Goal: Task Accomplishment & Management: Complete application form

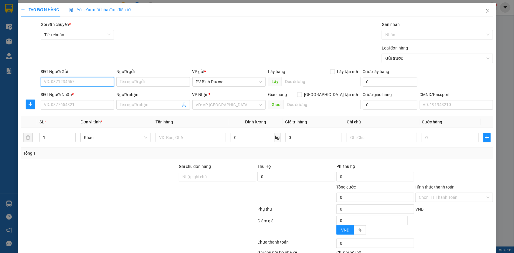
click at [96, 83] on input "SĐT Người Gửi" at bounding box center [77, 81] width 73 height 9
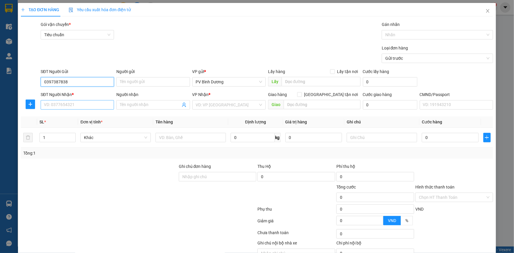
type input "0397387838"
click at [89, 107] on input "SĐT Người Nhận *" at bounding box center [77, 104] width 73 height 9
type input "0388447215"
click at [147, 106] on input "Người nhận" at bounding box center [150, 105] width 60 height 6
type input "[PERSON_NAME]"
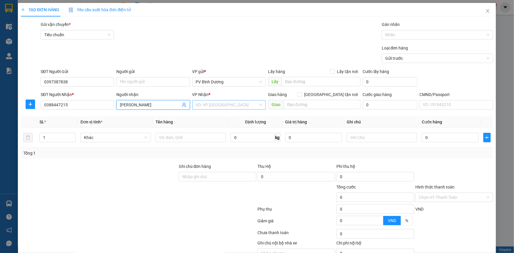
click at [222, 102] on input "search" at bounding box center [227, 105] width 62 height 9
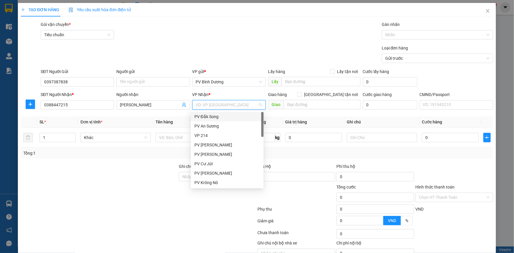
type input "d"
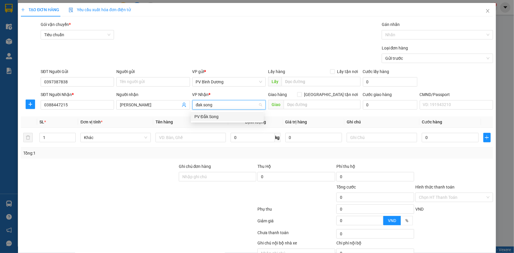
type input "đak song"
click at [215, 119] on div "PV Đắk Song" at bounding box center [228, 116] width 66 height 6
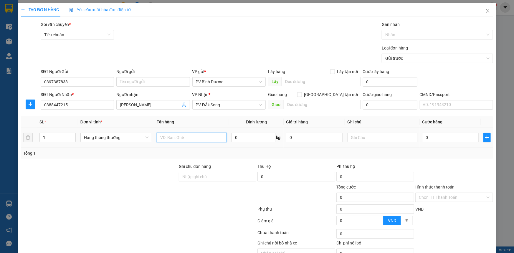
click at [183, 138] on input "text" at bounding box center [192, 137] width 70 height 9
type input "tc"
type input "k"
type input "5"
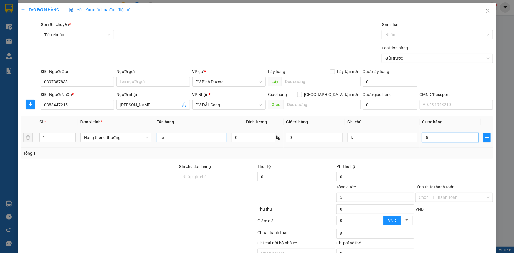
type input "5"
type input "50"
type input "500"
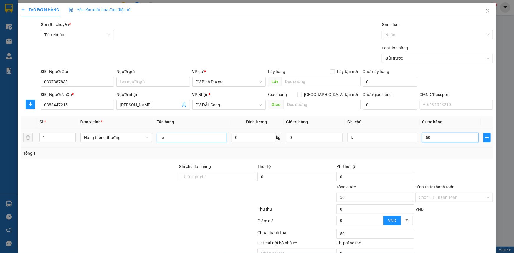
type input "500"
type input "5.000"
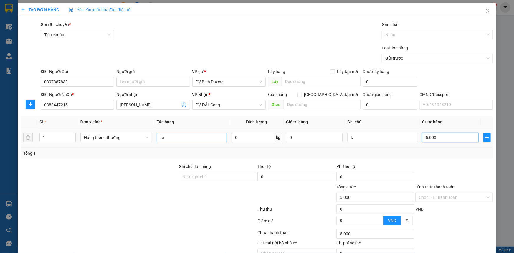
type input "50.000"
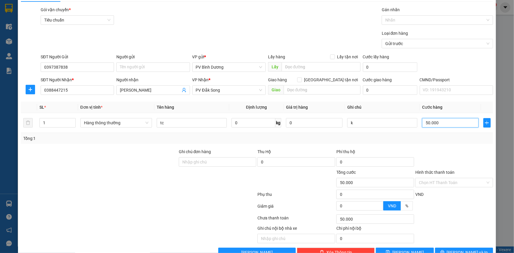
scroll to position [30, 0]
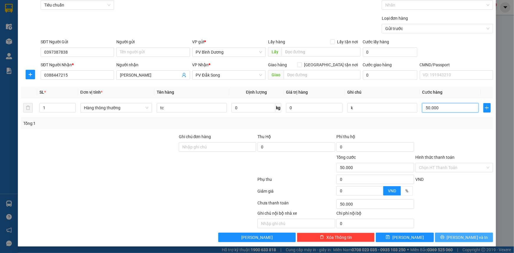
type input "50.000"
click at [444, 236] on icon "printer" at bounding box center [443, 237] width 4 height 4
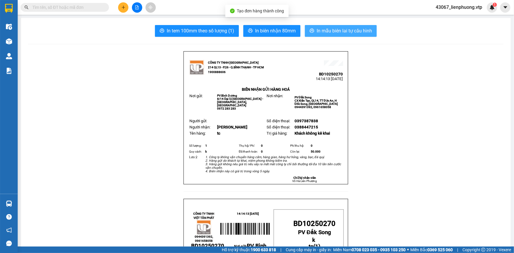
click at [332, 30] on span "In mẫu biên lai tự cấu hình" at bounding box center [344, 30] width 55 height 7
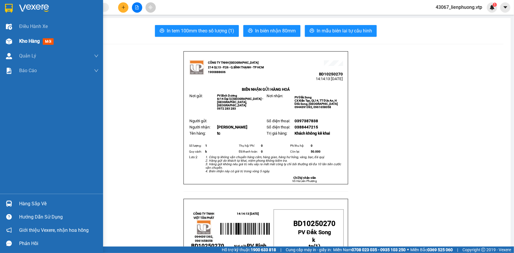
click at [19, 40] on span "Kho hàng" at bounding box center [29, 41] width 21 height 6
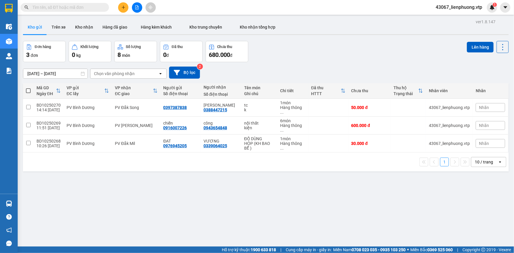
click at [24, 90] on th at bounding box center [28, 91] width 11 height 16
click at [26, 90] on span at bounding box center [28, 90] width 5 height 5
click at [28, 88] on input "checkbox" at bounding box center [28, 88] width 0 height 0
checkbox input "true"
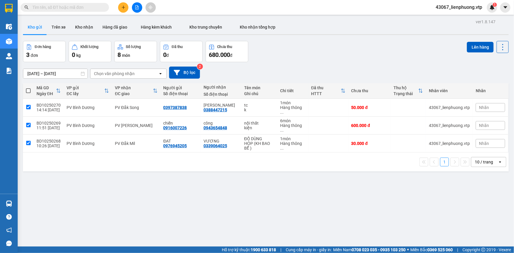
checkbox input "true"
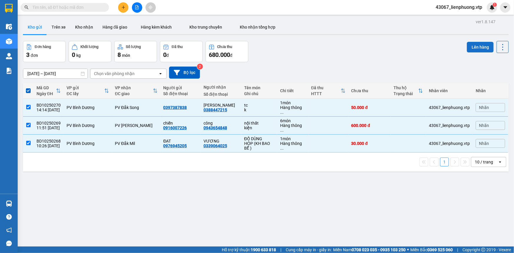
click at [487, 44] on button "Lên hàng" at bounding box center [480, 47] width 27 height 11
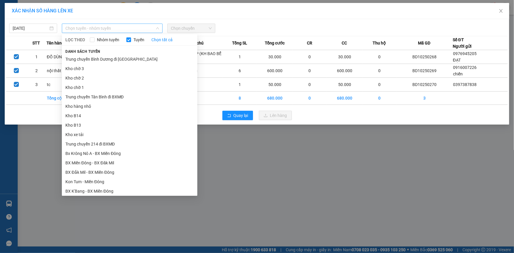
click at [124, 28] on span "Chọn tuyến - nhóm tuyến" at bounding box center [112, 28] width 94 height 9
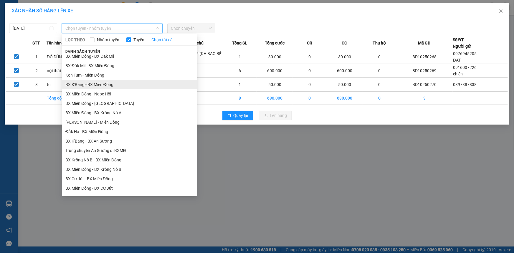
scroll to position [107, 0]
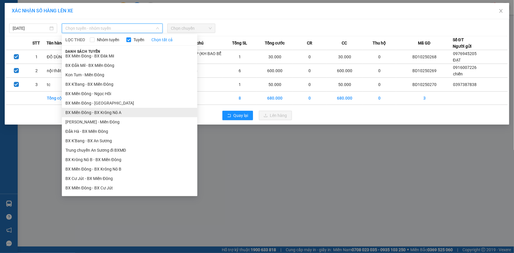
click at [129, 112] on li "BX Miền Đông - BX Krông Nô A" at bounding box center [130, 112] width 136 height 9
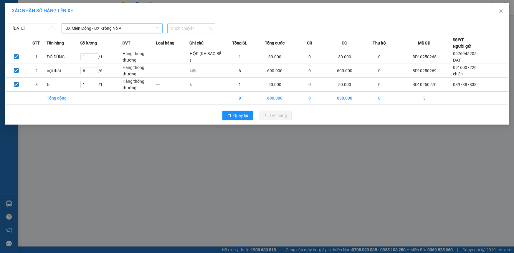
click at [198, 30] on span "Chọn chuyến" at bounding box center [191, 28] width 41 height 9
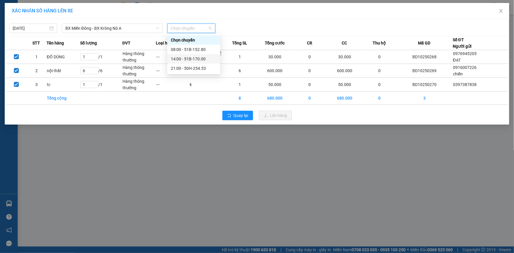
click at [198, 58] on div "14:00 - 51B-170.00" at bounding box center [194, 59] width 46 height 6
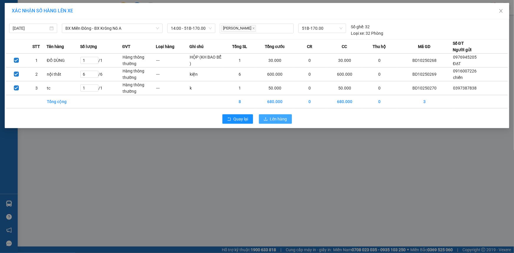
click at [269, 115] on button "Lên hàng" at bounding box center [275, 118] width 33 height 9
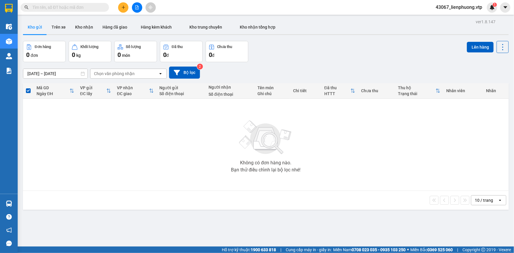
click at [161, 163] on div "Không có đơn hàng nào. Bạn thử điều chỉnh lại bộ lọc nhé!" at bounding box center [266, 145] width 480 height 88
click at [137, 6] on icon "file-add" at bounding box center [137, 7] width 3 height 4
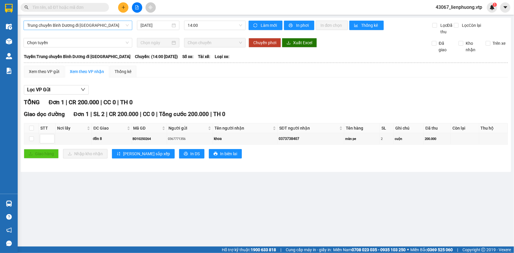
click at [101, 24] on span "Trung chuyển Bình Dương đi [GEOGRAPHIC_DATA]" at bounding box center [78, 25] width 102 height 9
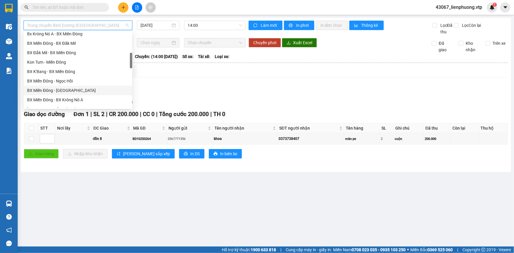
scroll to position [161, 0]
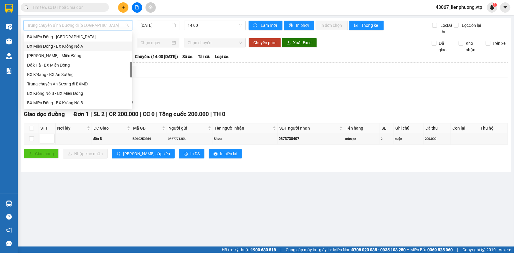
click at [90, 46] on div "BX Miền Đông - BX Krông Nô A" at bounding box center [78, 46] width 102 height 6
type input "[DATE]"
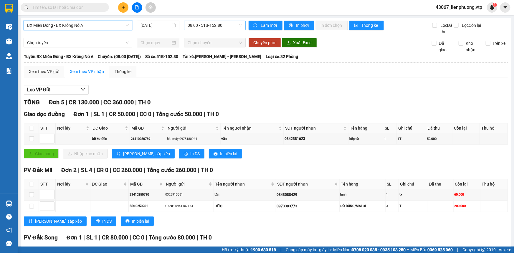
click at [220, 27] on span "08:00 - 51B-152.80" at bounding box center [215, 25] width 55 height 9
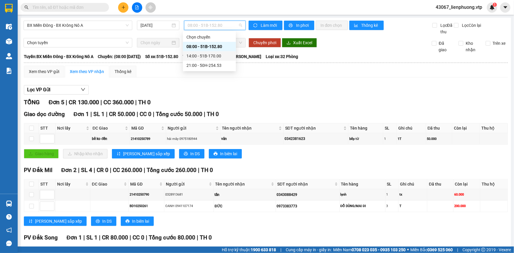
click at [217, 55] on div "14:00 - 51B-170.00" at bounding box center [210, 56] width 46 height 6
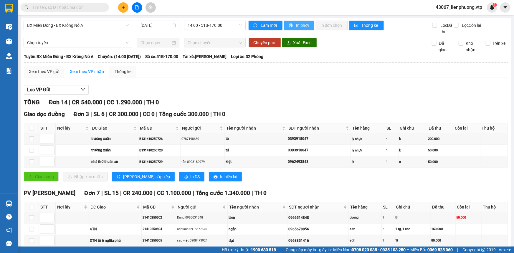
click at [299, 25] on span "In phơi" at bounding box center [303, 25] width 14 height 6
click at [421, 91] on div "Lọc VP Gửi" at bounding box center [266, 90] width 484 height 10
